Goal: Task Accomplishment & Management: Use online tool/utility

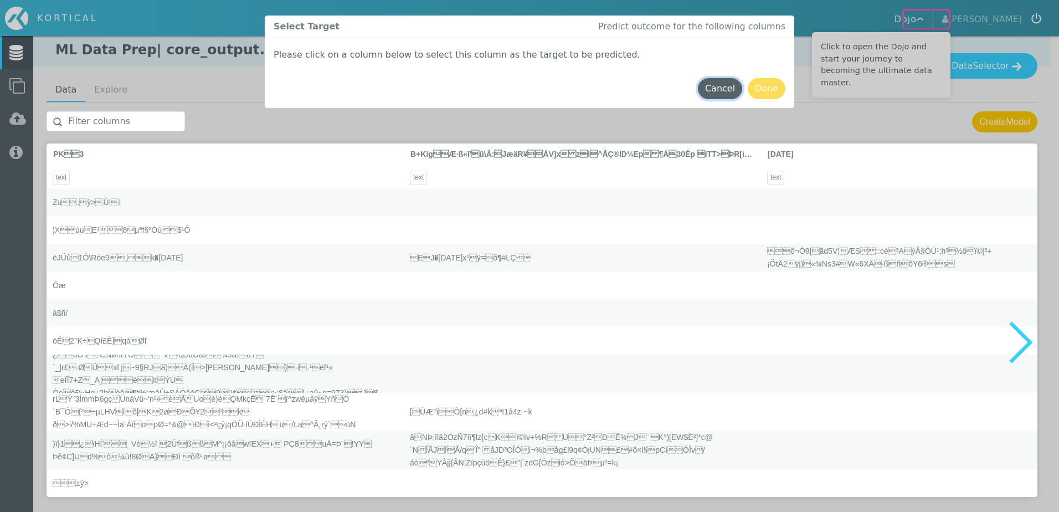
click at [727, 85] on button "Cancel" at bounding box center [720, 88] width 44 height 21
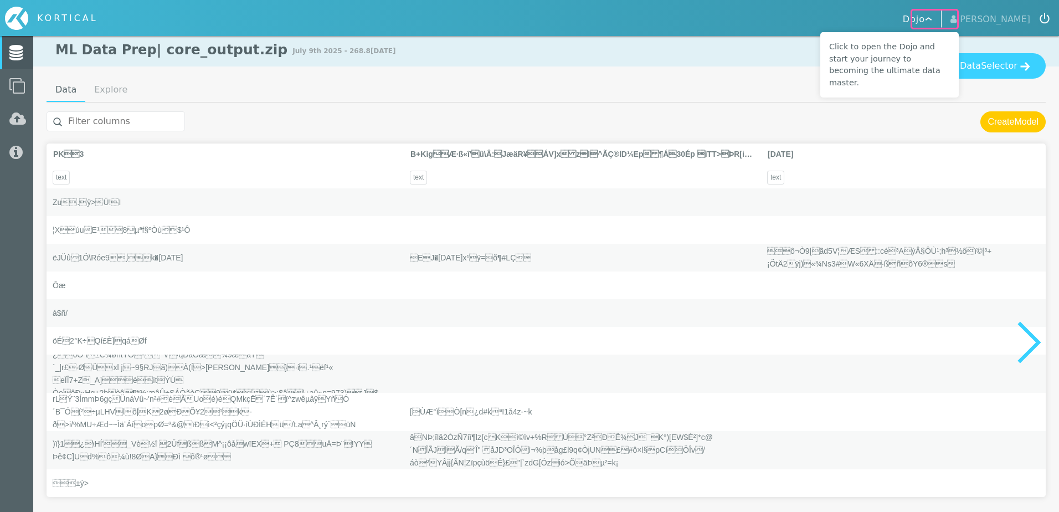
click at [937, 121] on div at bounding box center [546, 121] width 999 height 21
click at [1008, 68] on span "Selector" at bounding box center [998, 65] width 37 height 13
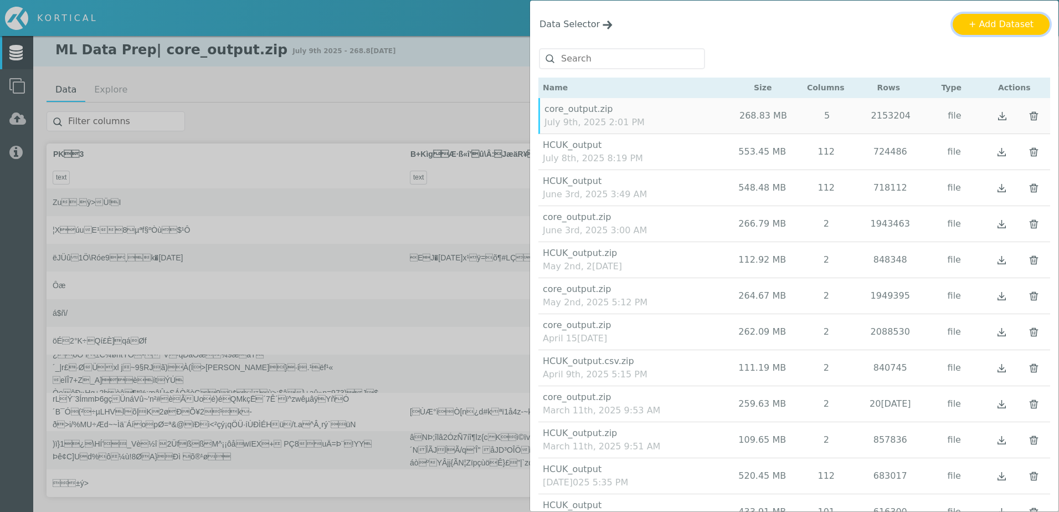
click at [1003, 23] on button "+ Add Dataset" at bounding box center [1000, 24] width 97 height 21
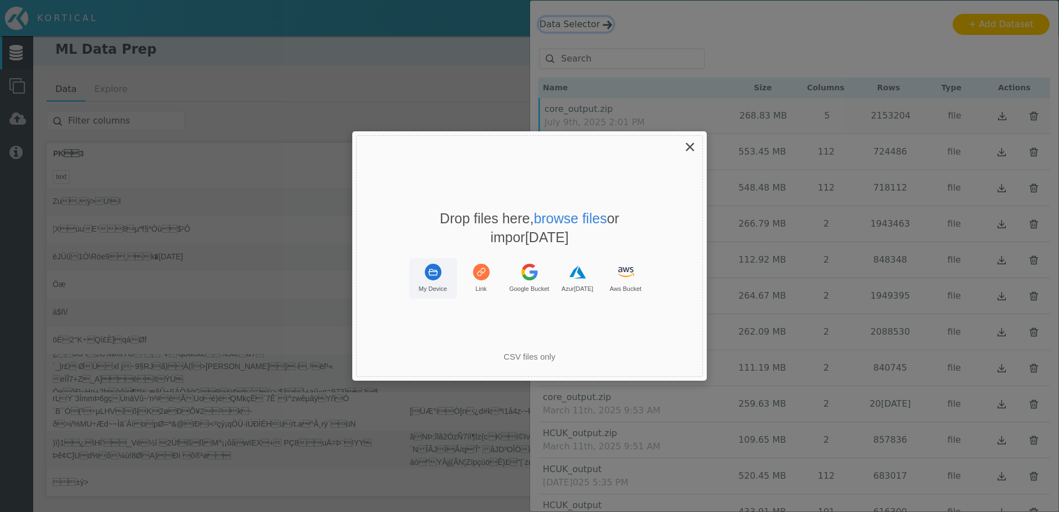
click at [421, 278] on button "My Device" at bounding box center [433, 278] width 48 height 40
click at [689, 153] on span "×" at bounding box center [689, 147] width 11 height 22
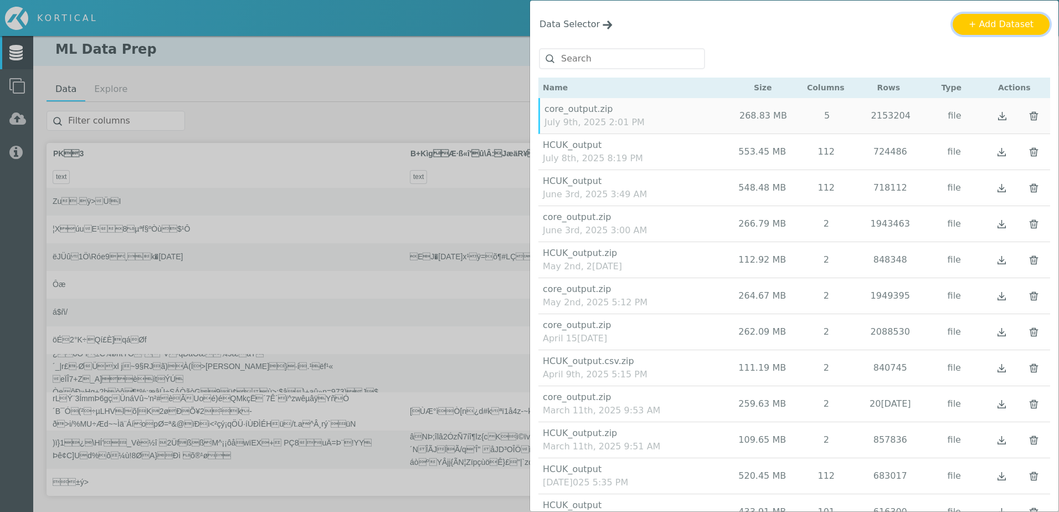
click at [976, 20] on button "+ Add Dataset" at bounding box center [1000, 24] width 97 height 21
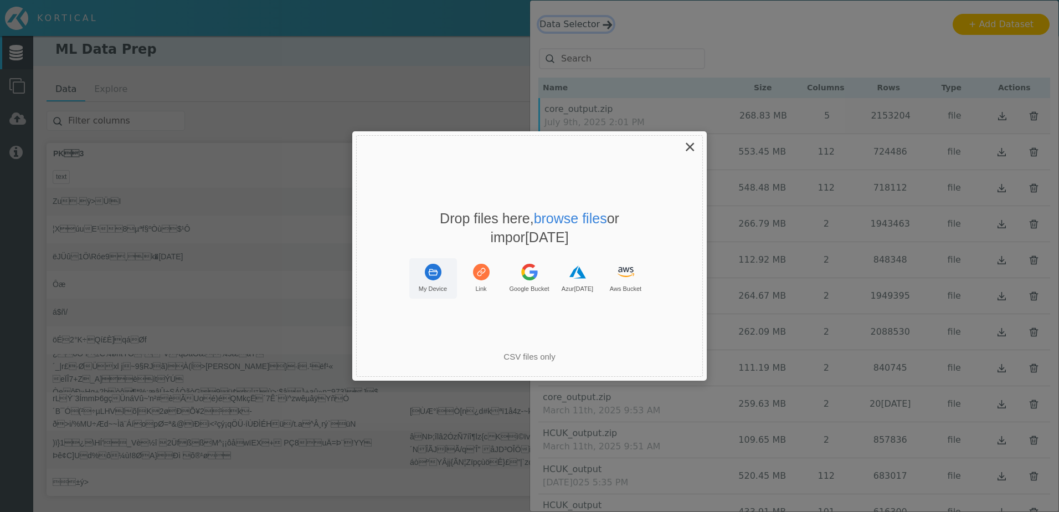
click at [431, 273] on rect "Uppy Dashboard Window (Press escape to close)" at bounding box center [433, 272] width 17 height 17
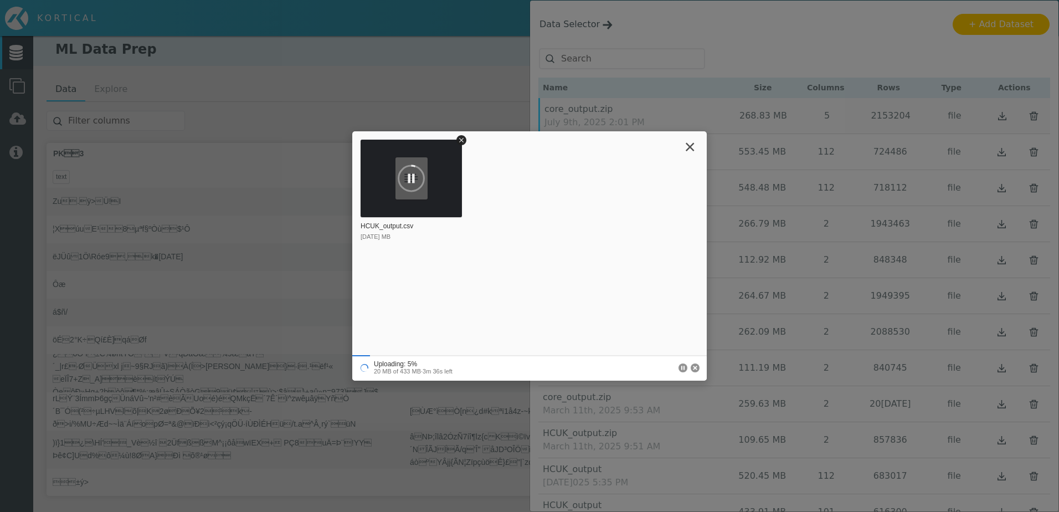
drag, startPoint x: 435, startPoint y: 373, endPoint x: 368, endPoint y: 366, distance: 67.4
click at [368, 366] on div "Uploading: 5% 20 MB of 433 MB · 3m 36s left" at bounding box center [529, 367] width 354 height 25
click at [596, 257] on div "HCUK_output.csv 433 MB" at bounding box center [529, 199] width 354 height 125
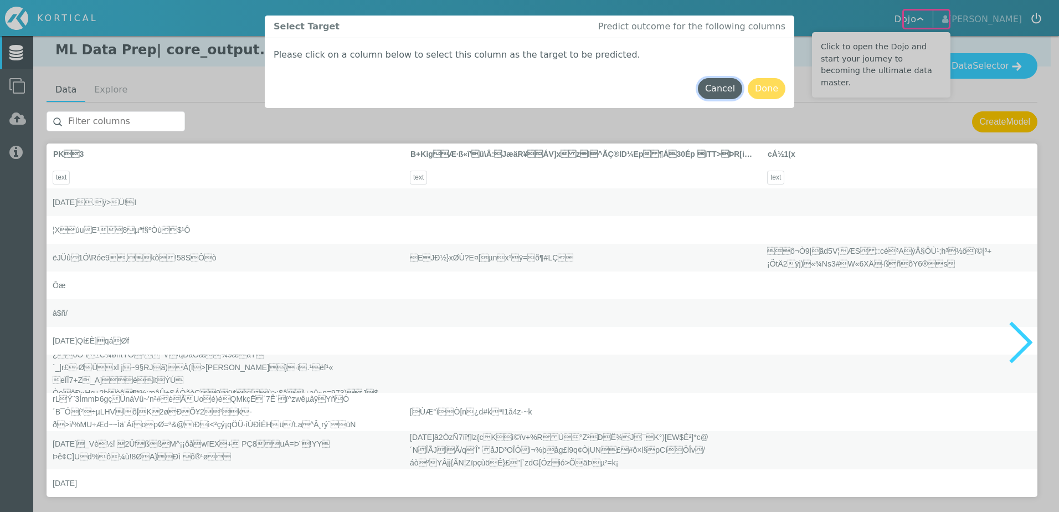
click at [721, 89] on button "Cancel" at bounding box center [720, 88] width 44 height 21
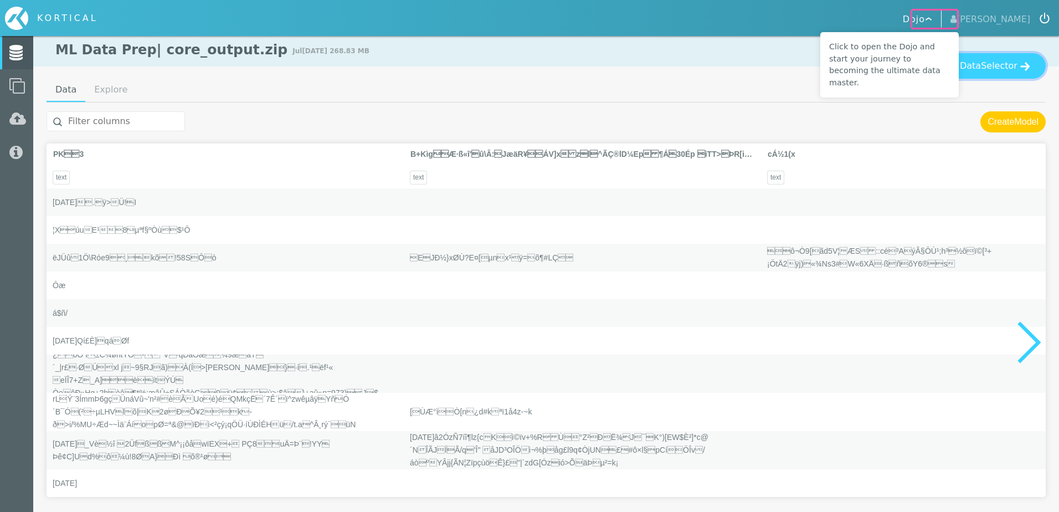
click at [980, 77] on button "Data Selector" at bounding box center [994, 65] width 101 height 25
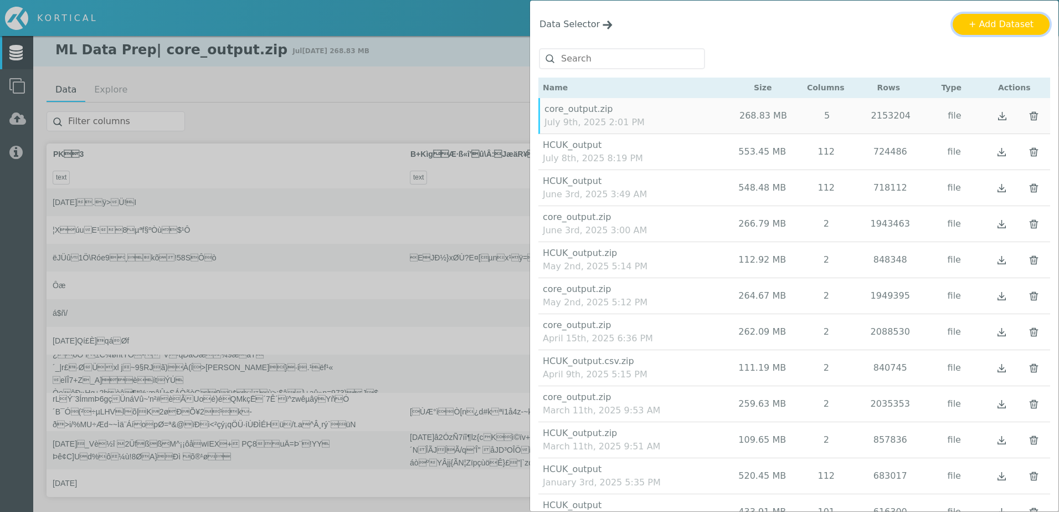
click at [1008, 23] on button "+ Add Dataset" at bounding box center [1000, 24] width 97 height 21
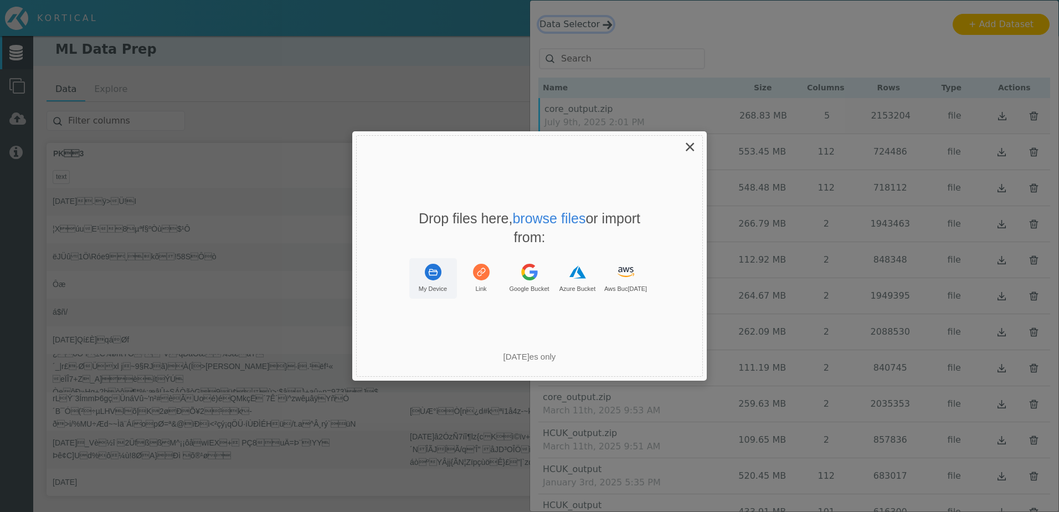
click at [429, 274] on rect "Uppy Dashboard Window (Press escape to close)" at bounding box center [433, 272] width 17 height 17
click at [688, 154] on span "×" at bounding box center [689, 147] width 11 height 22
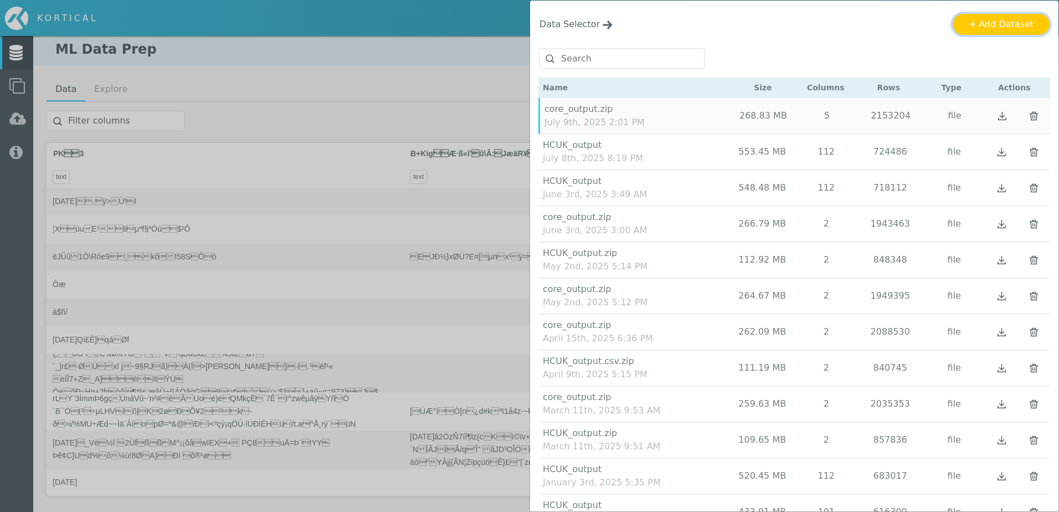
click at [997, 23] on button "+ Add Dataset" at bounding box center [1000, 24] width 97 height 21
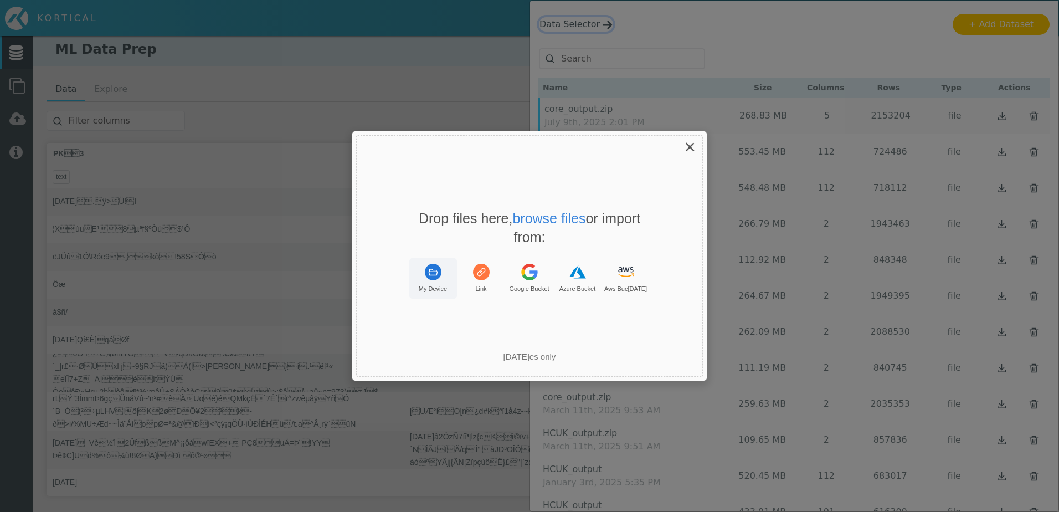
click at [434, 277] on rect "Uppy Dashboard Window (Press escape to close)" at bounding box center [433, 272] width 17 height 17
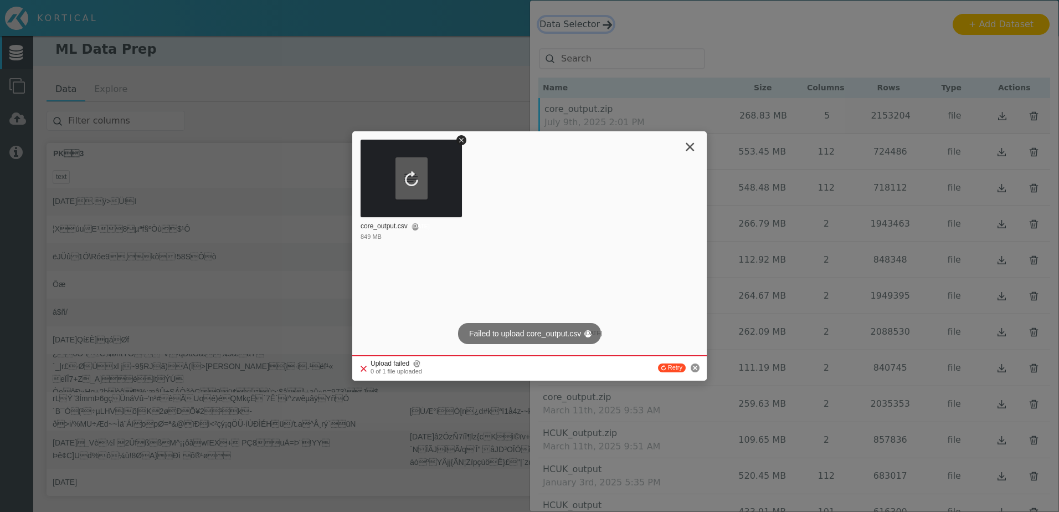
click at [692, 149] on span "×" at bounding box center [689, 147] width 11 height 22
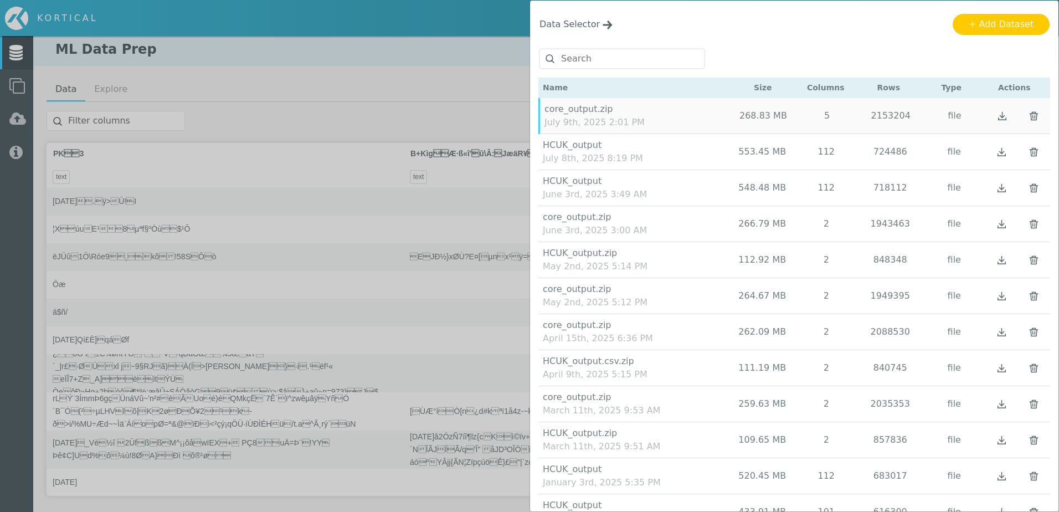
click at [474, 25] on div "Data Selector Name Size Columns Rows Type Actions" at bounding box center [529, 256] width 1059 height 512
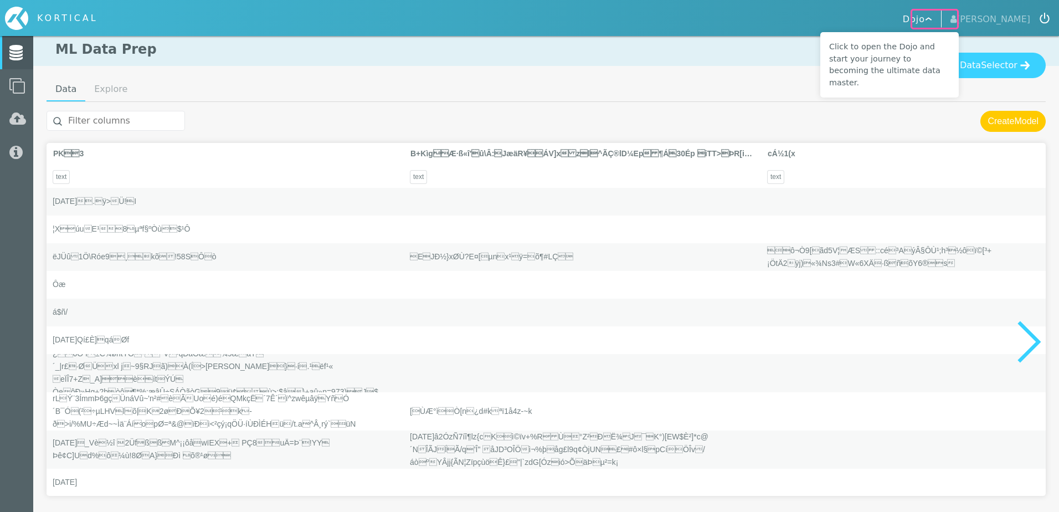
click at [737, 73] on div "Data Selector" at bounding box center [545, 65] width 1025 height 25
click at [770, 64] on div "Data Selector" at bounding box center [545, 65] width 1025 height 25
click at [819, 18] on nav "KORTICAL Dojo Alan Harding" at bounding box center [529, 18] width 1059 height 36
click at [976, 35] on nav "KORTICAL Dojo Alan Harding" at bounding box center [529, 18] width 1059 height 36
click at [921, 18] on button "Dojo" at bounding box center [918, 18] width 46 height 19
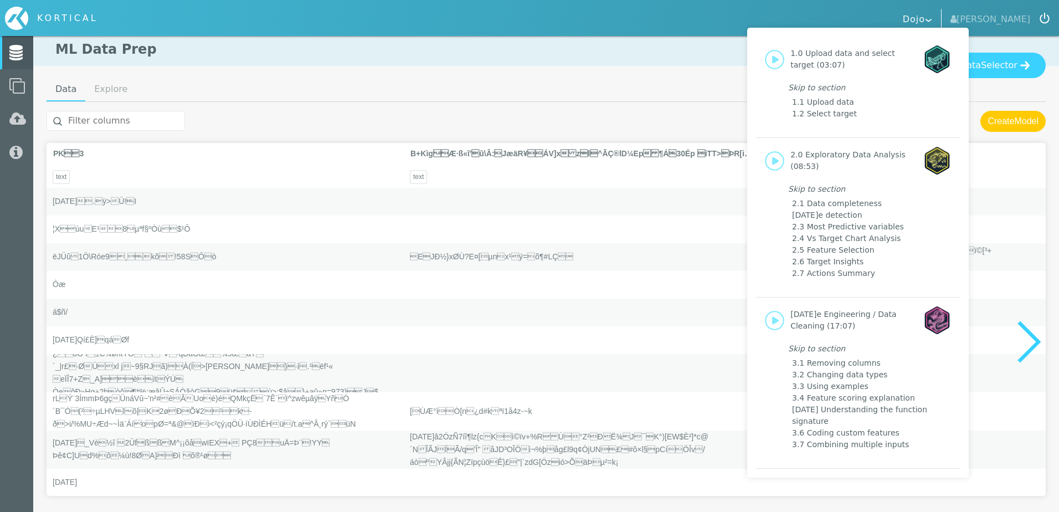
click at [802, 25] on div "1.0 Upload data and select target (03:07) Skip to section 1.1 Upload data 1.2 S…" at bounding box center [529, 256] width 1059 height 512
